Goal: Use online tool/utility: Use online tool/utility

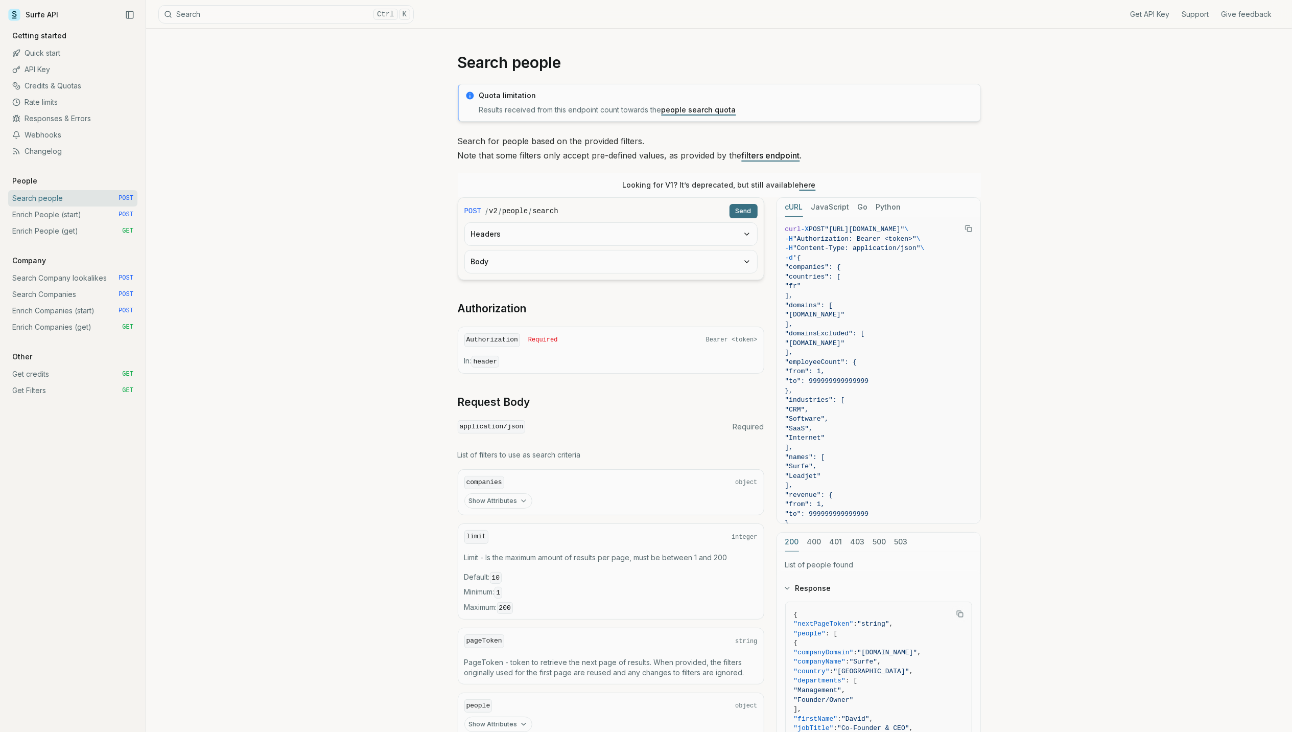
click at [354, 257] on div "Search people Quota limitation Results received from this endpoint count toward…" at bounding box center [719, 490] width 1146 height 923
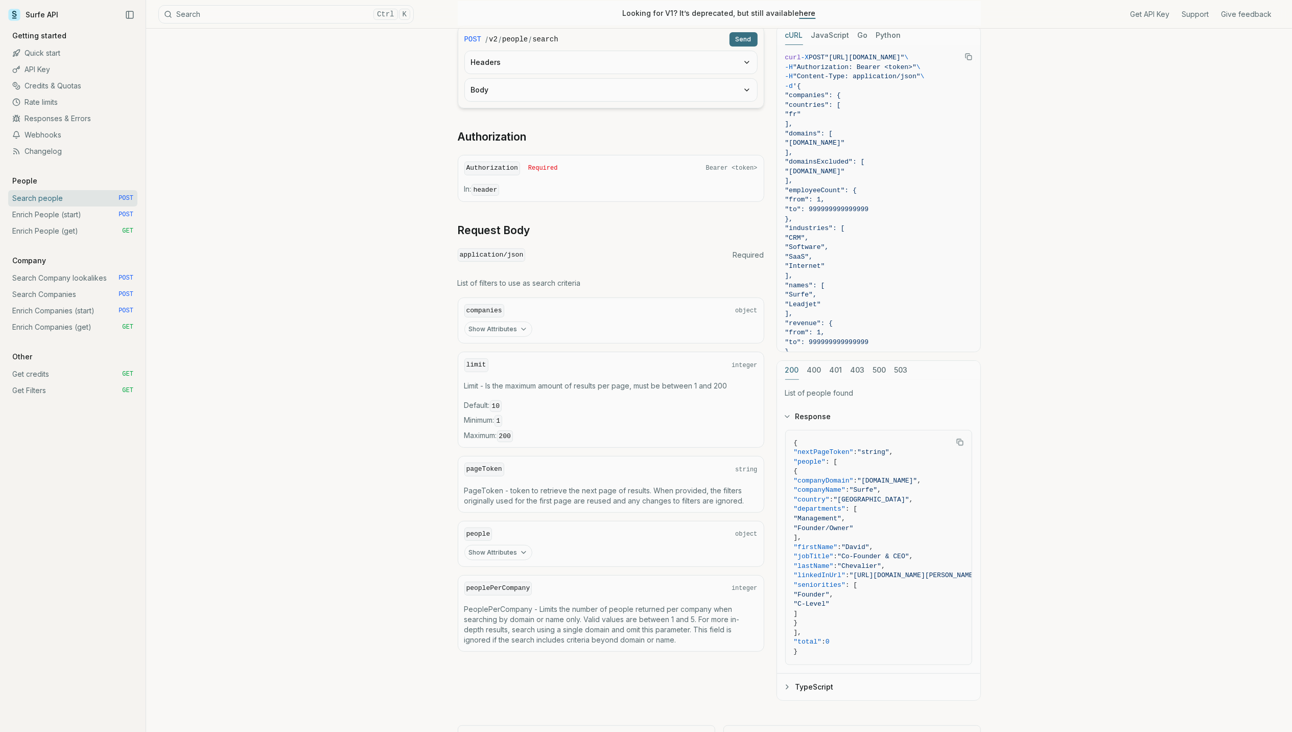
scroll to position [204, 0]
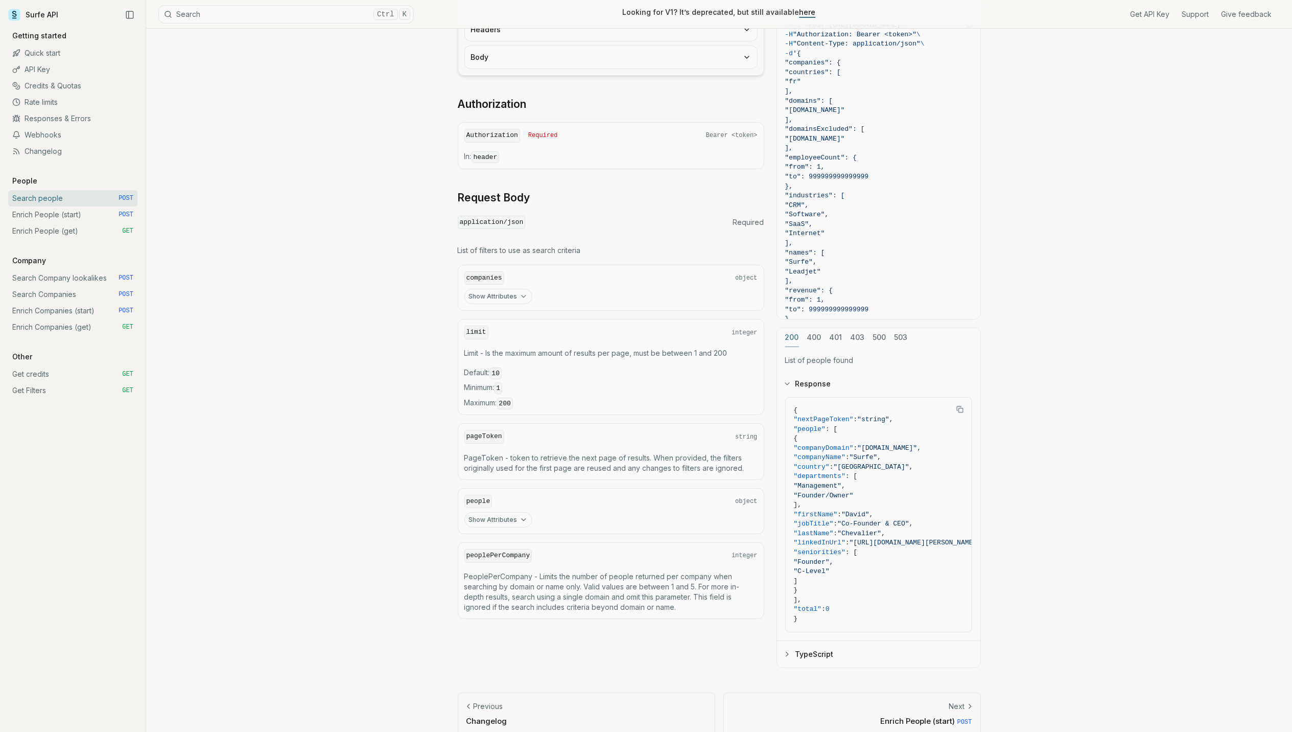
click at [499, 294] on button "Show Attributes" at bounding box center [498, 296] width 68 height 15
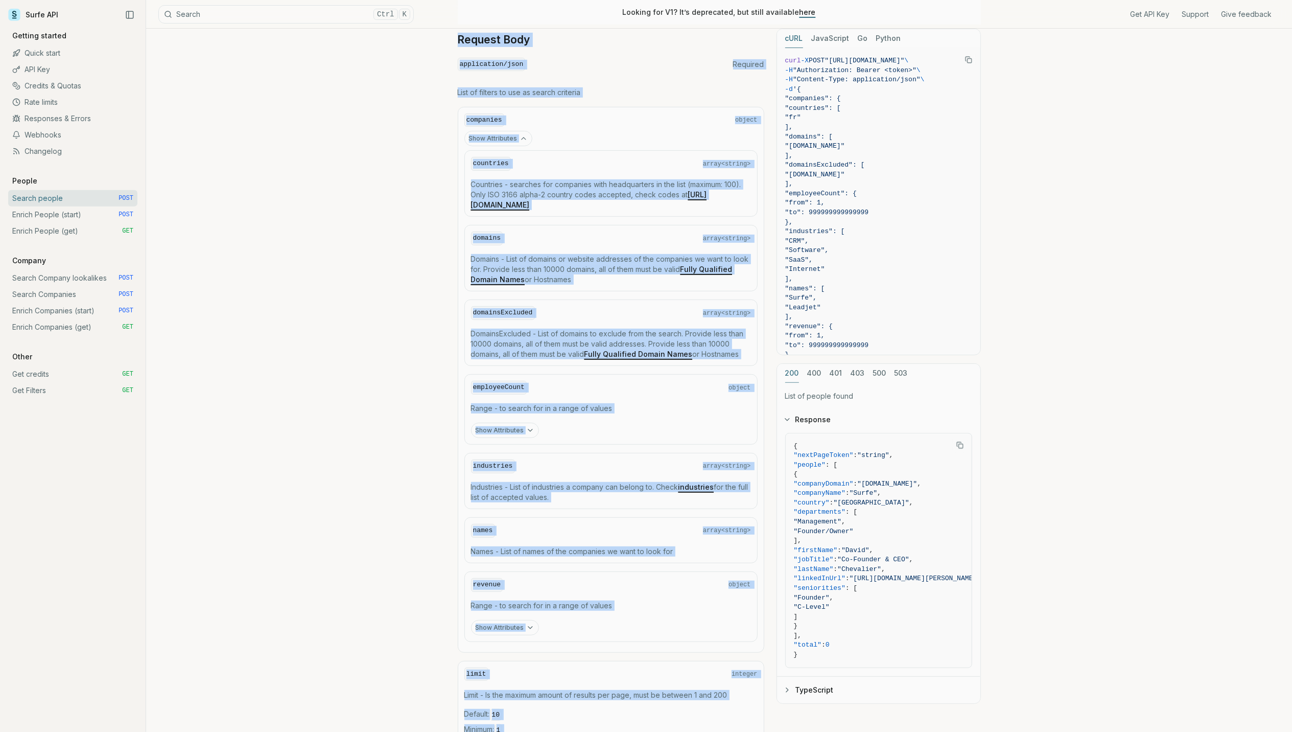
scroll to position [236, 0]
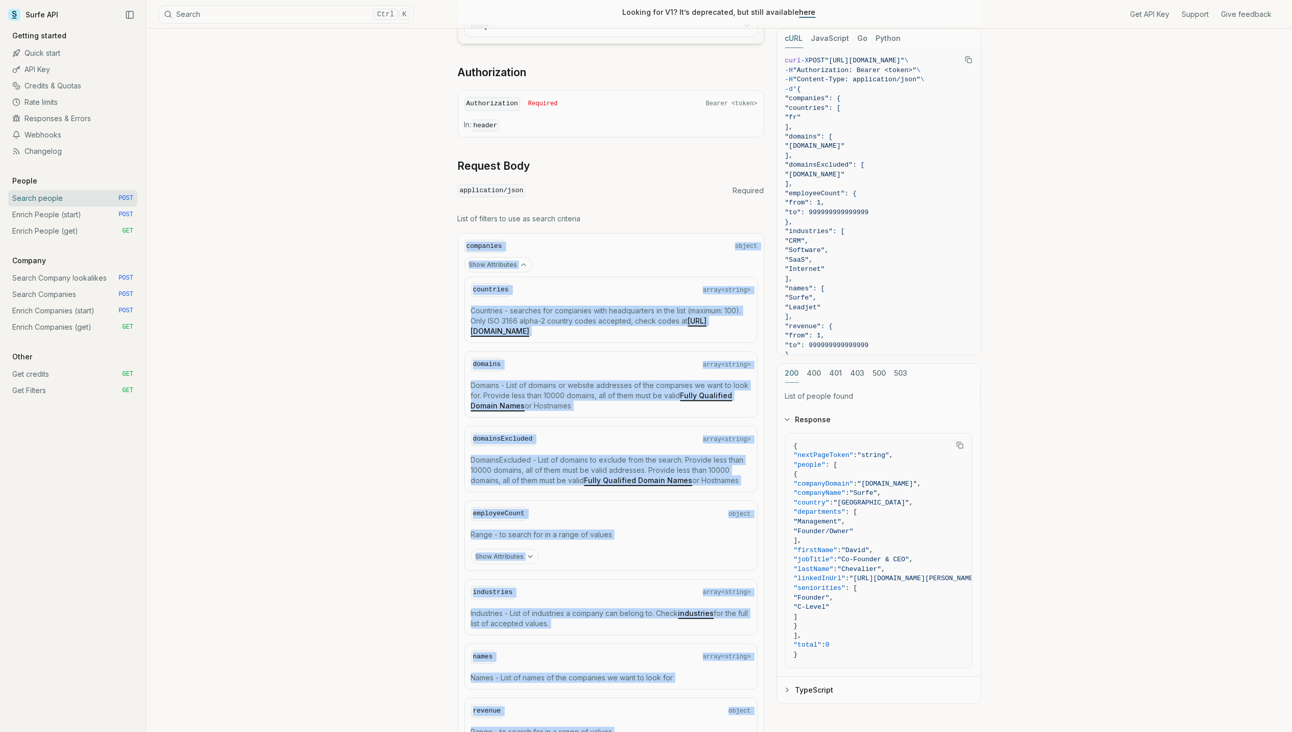
drag, startPoint x: 737, startPoint y: 644, endPoint x: 456, endPoint y: 250, distance: 484.3
click at [456, 250] on article "Search people Quota limitation Results received from this endpoint count toward…" at bounding box center [719, 479] width 572 height 1373
copy div "companies object Show Attributes countries array<string> Countries - searches f…"
click at [415, 275] on div "Search people Quota limitation Results received from this endpoint count toward…" at bounding box center [719, 479] width 1146 height 1373
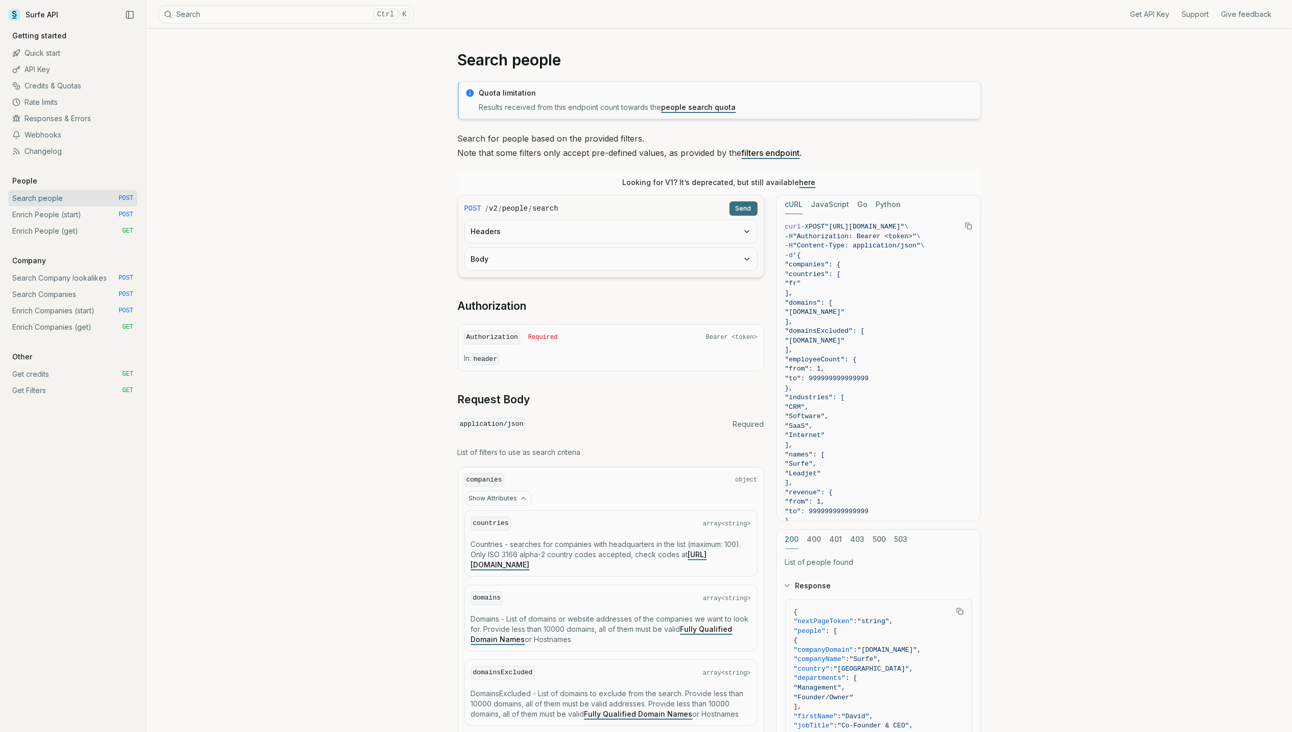
scroll to position [0, 0]
click at [659, 271] on button "Body" at bounding box center [611, 261] width 292 height 22
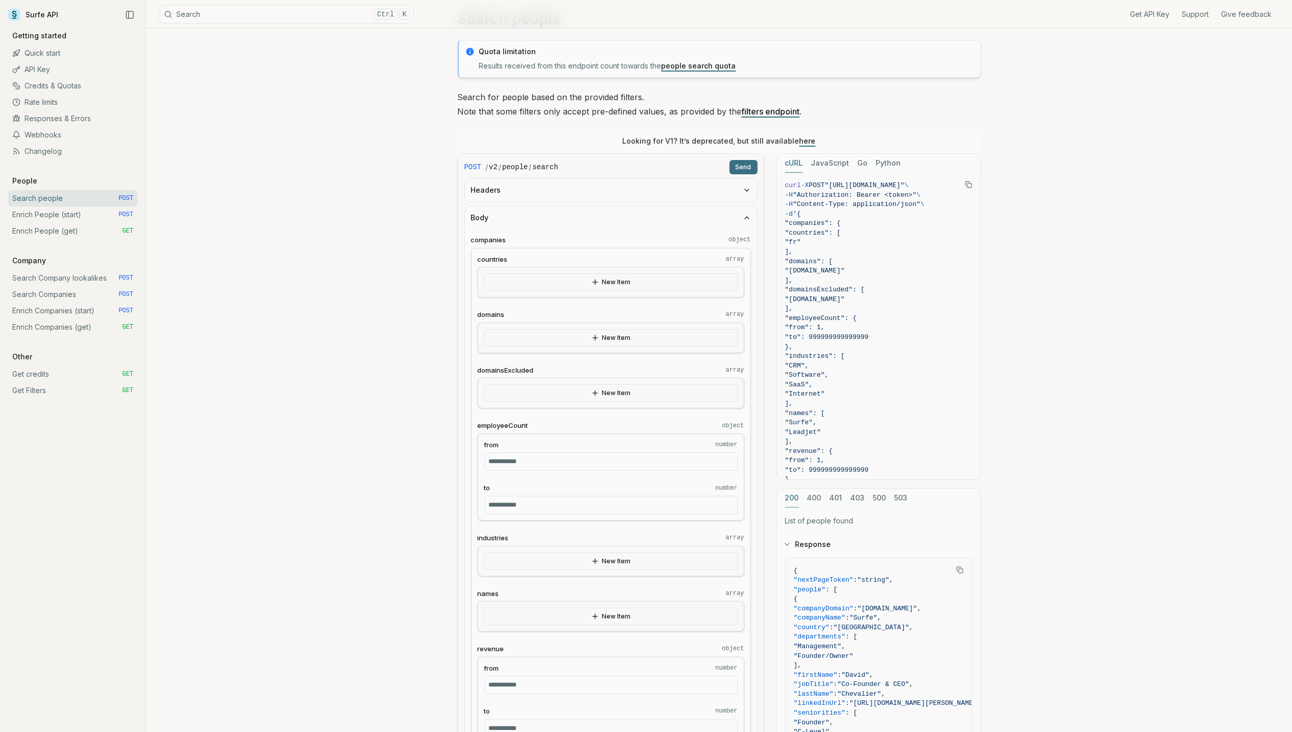
scroll to position [68, 0]
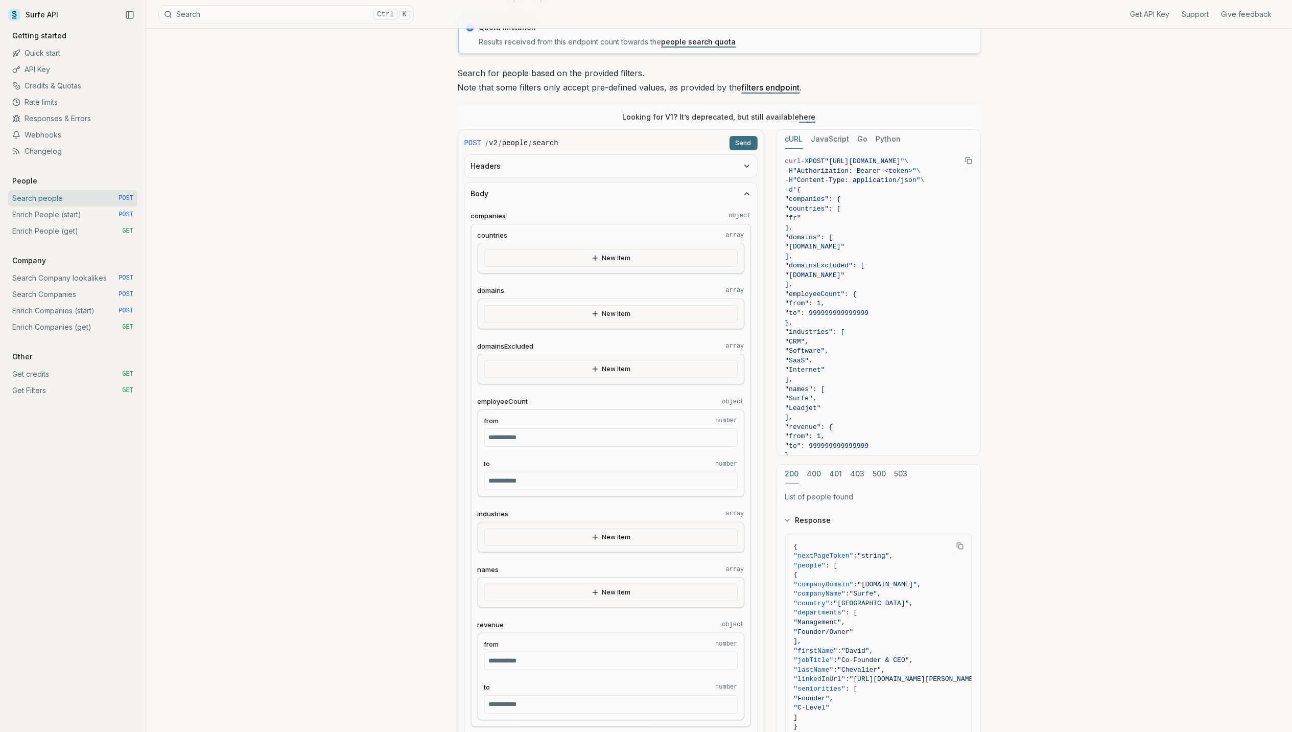
click at [551, 244] on div "New Item" at bounding box center [611, 258] width 267 height 31
click at [555, 256] on button "New Item" at bounding box center [610, 257] width 253 height 17
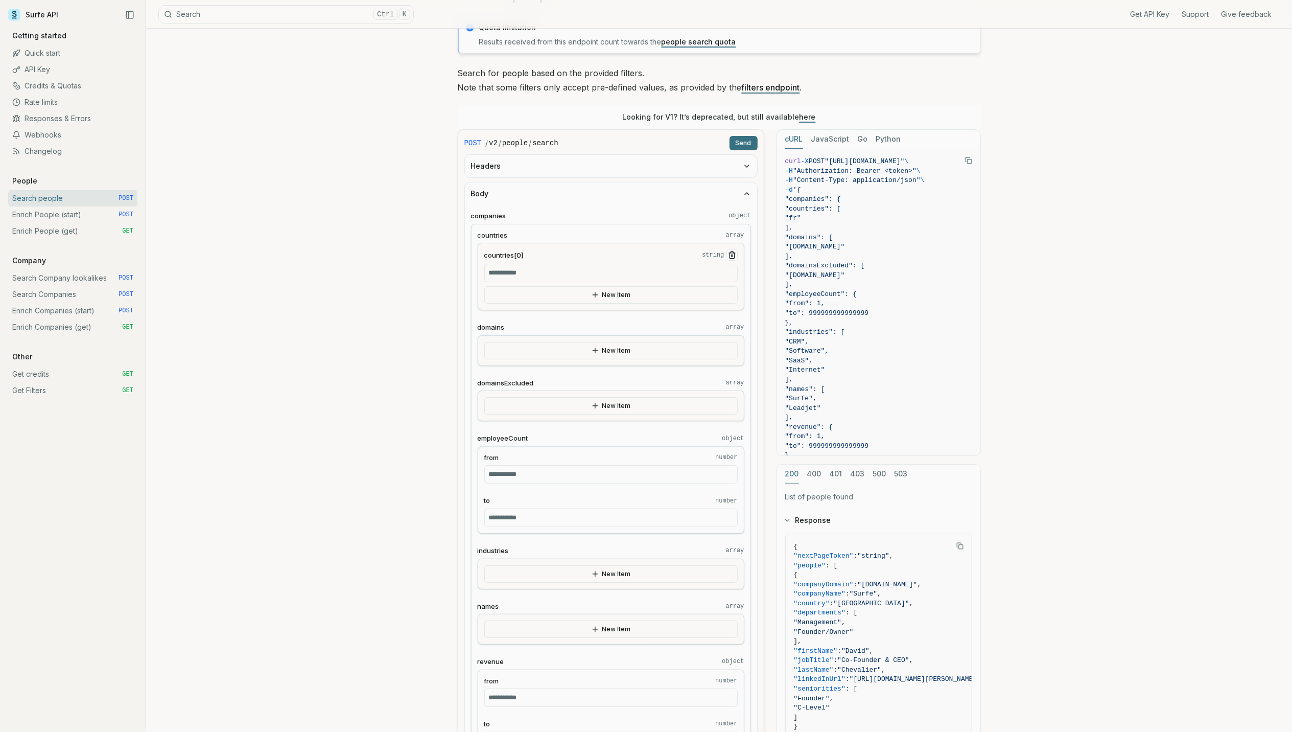
click at [541, 277] on input "countries[0] string" at bounding box center [610, 273] width 253 height 18
type input "**"
click at [545, 290] on button "New Item" at bounding box center [610, 294] width 253 height 17
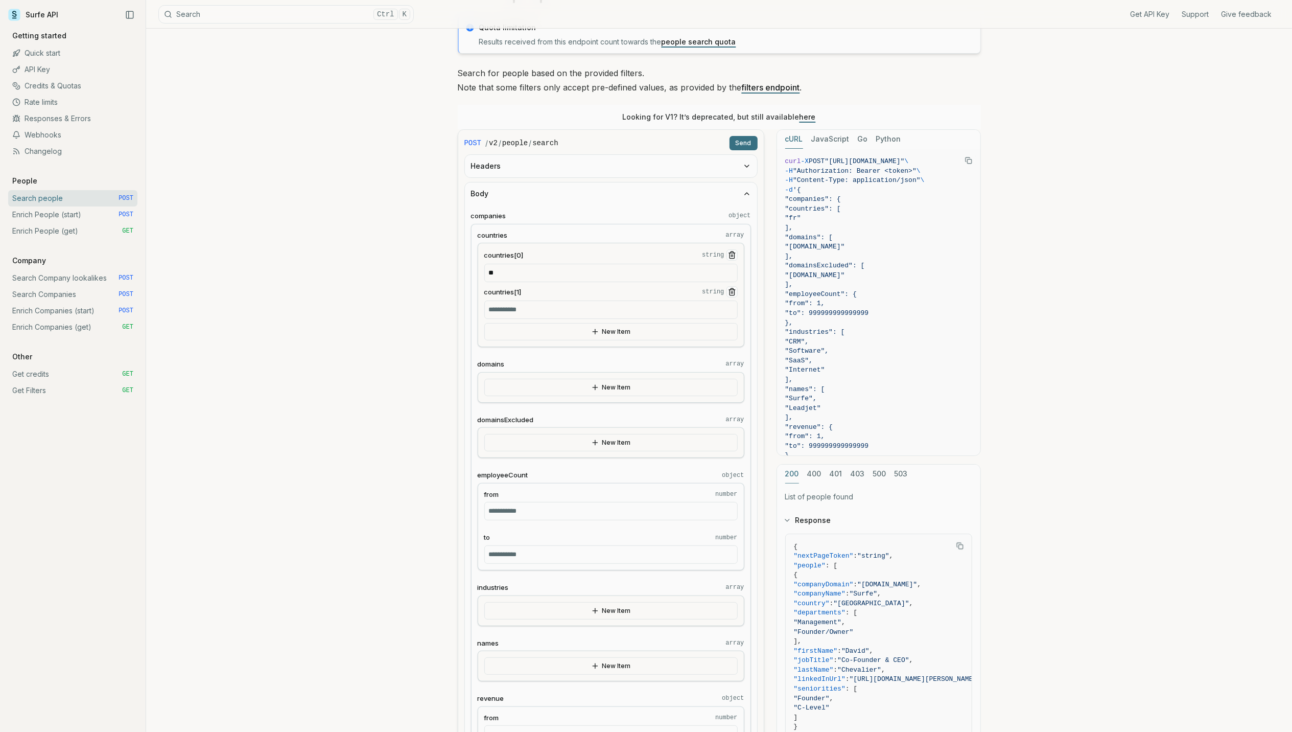
click at [539, 304] on input "countries[1] string" at bounding box center [610, 309] width 253 height 18
type input "***"
click at [557, 329] on button "New Item" at bounding box center [610, 331] width 253 height 17
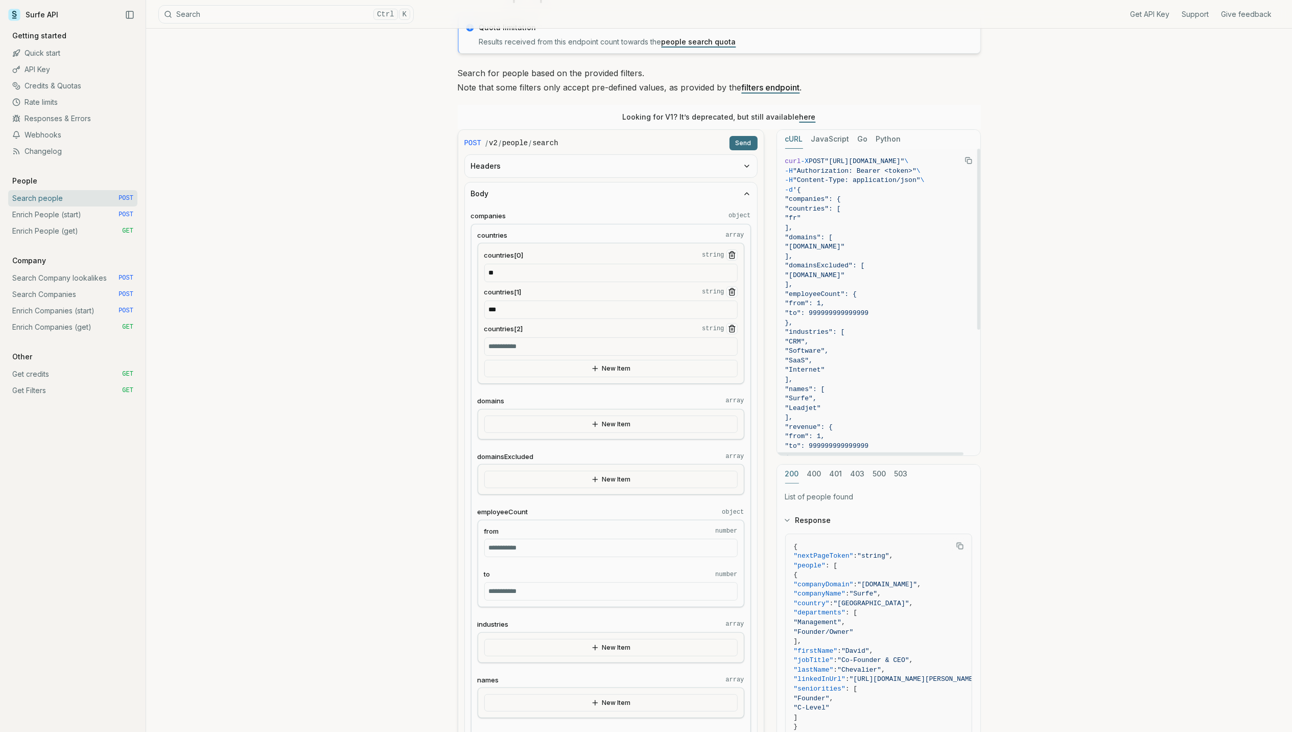
click at [746, 145] on button "Send" at bounding box center [744, 143] width 28 height 14
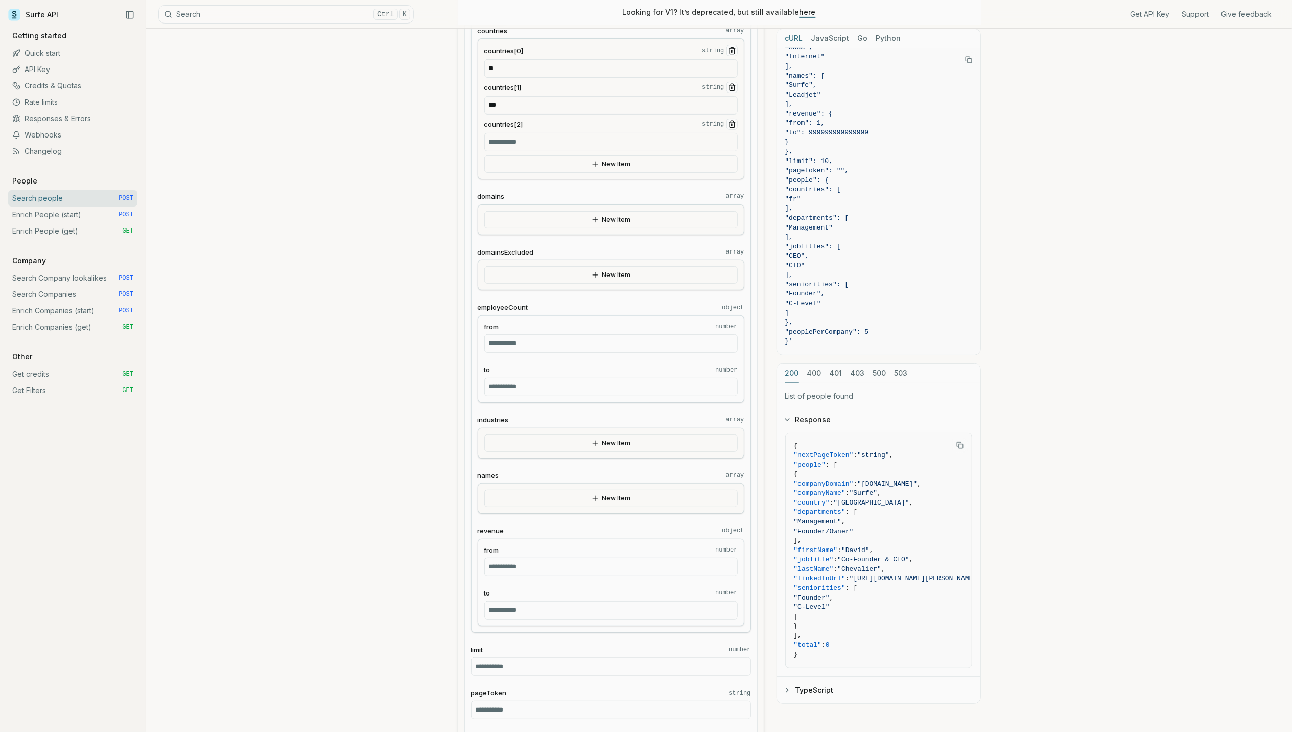
scroll to position [409, 0]
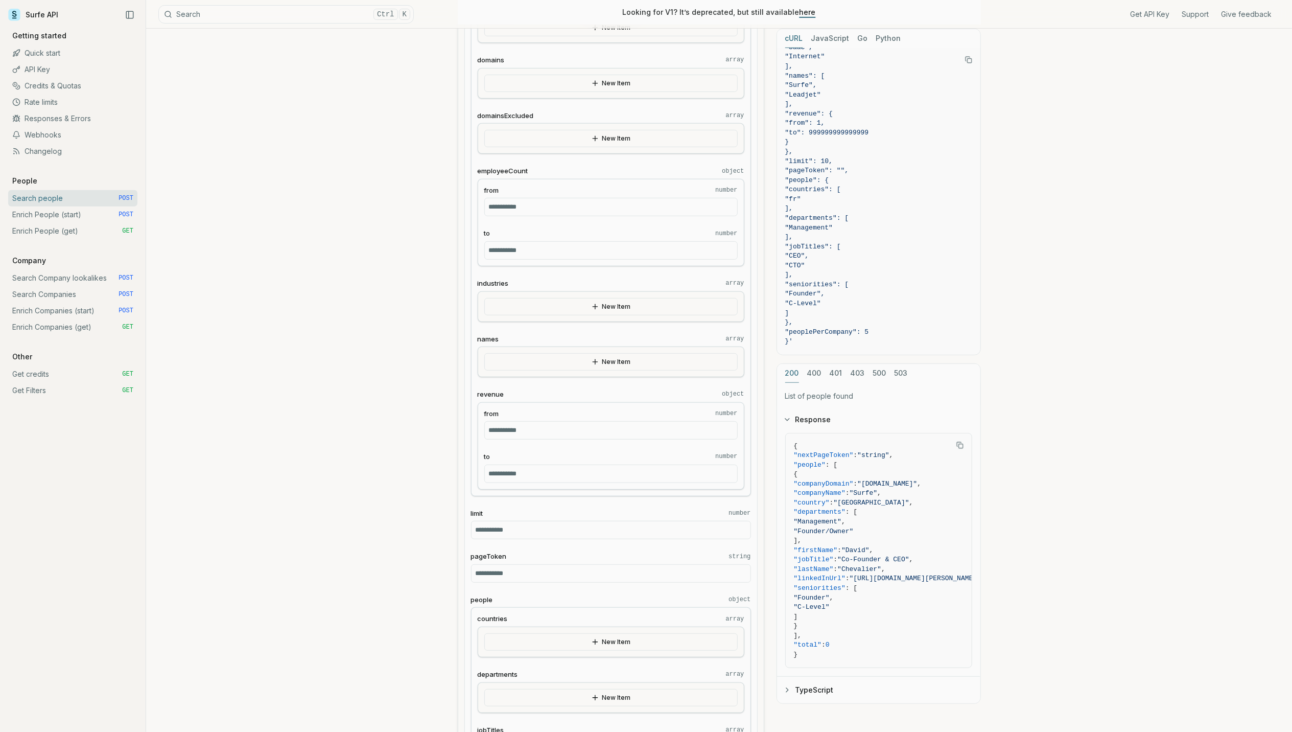
click at [542, 367] on button "New Item" at bounding box center [610, 361] width 253 height 17
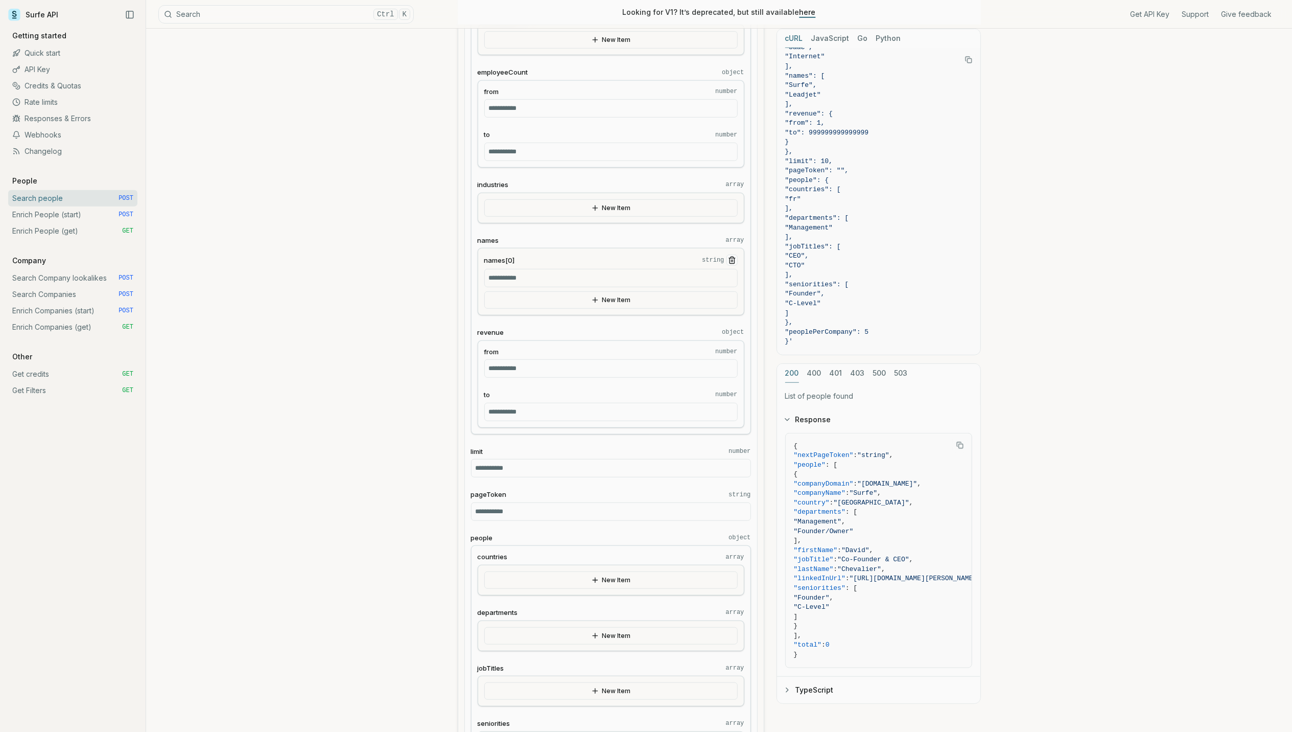
scroll to position [545, 0]
